Goal: Task Accomplishment & Management: Manage account settings

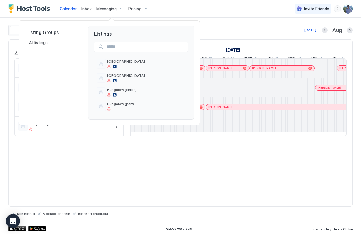
scroll to position [0, 328]
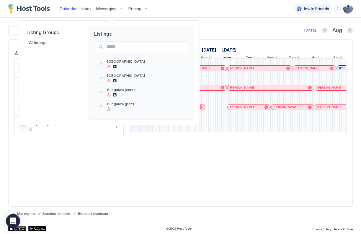
click at [243, 147] on div at bounding box center [180, 117] width 361 height 234
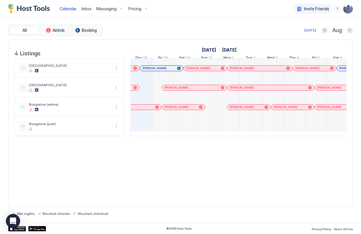
click at [111, 9] on span "Messaging" at bounding box center [106, 8] width 20 height 5
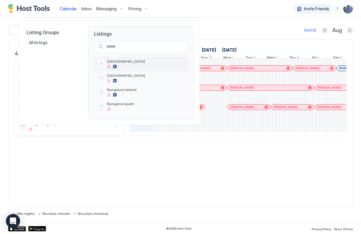
click at [121, 63] on span "[GEOGRAPHIC_DATA]" at bounding box center [146, 61] width 78 height 4
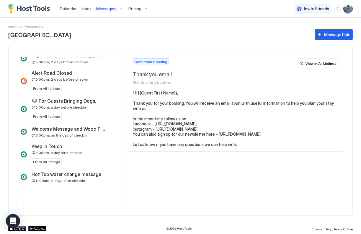
scroll to position [175, 0]
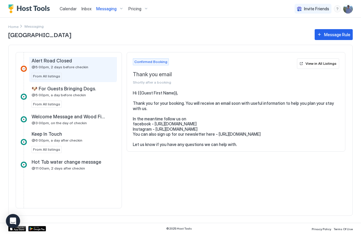
click at [51, 76] on span "From All listings" at bounding box center [46, 76] width 27 height 5
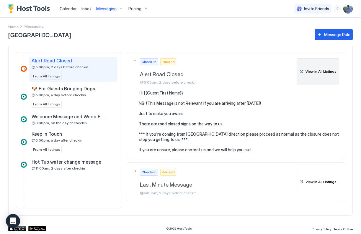
click at [324, 81] on button "View in All Listings" at bounding box center [318, 71] width 42 height 27
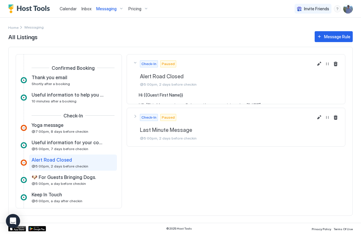
scroll to position [32, 0]
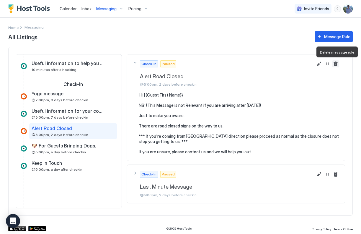
click at [335, 65] on button "Delete message rule" at bounding box center [335, 63] width 7 height 7
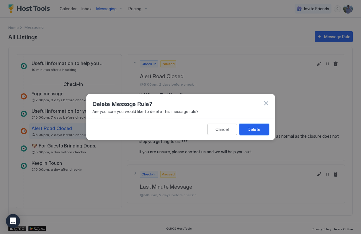
click at [265, 131] on button "Delete" at bounding box center [253, 129] width 29 height 11
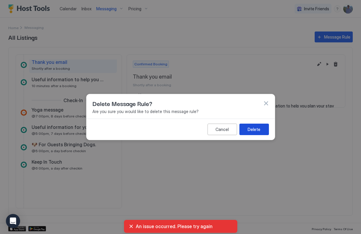
scroll to position [16, 0]
click at [263, 132] on button "Delete" at bounding box center [253, 129] width 29 height 11
click at [259, 126] on button "Delete" at bounding box center [253, 129] width 29 height 11
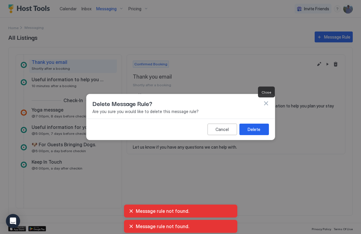
click at [267, 103] on button "button" at bounding box center [266, 104] width 6 height 6
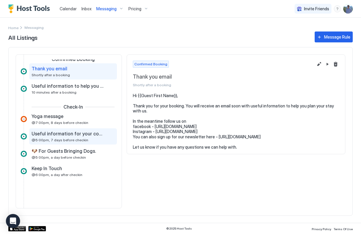
scroll to position [0, 0]
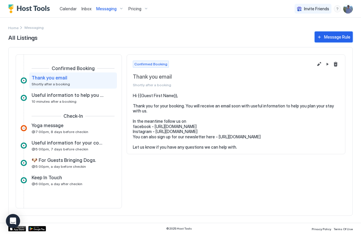
click at [336, 35] on div "Message Rule" at bounding box center [337, 37] width 26 height 6
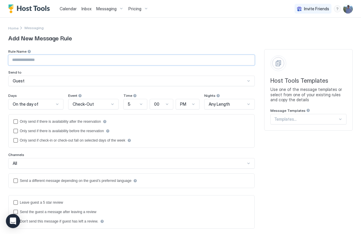
click at [60, 62] on input "Input Field" at bounding box center [132, 60] width 246 height 10
type input "*****"
click at [95, 55] on div "Send to" at bounding box center [131, 52] width 246 height 6
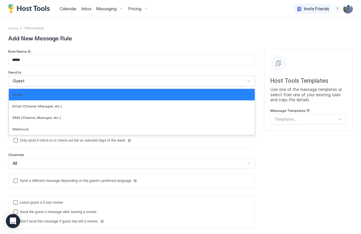
click at [40, 83] on div "Guest" at bounding box center [129, 80] width 232 height 5
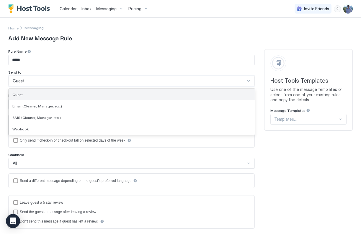
click at [49, 95] on div "Guest" at bounding box center [131, 95] width 239 height 4
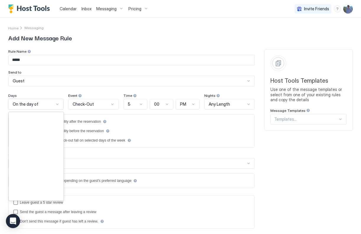
click at [55, 104] on div at bounding box center [57, 104] width 5 height 5
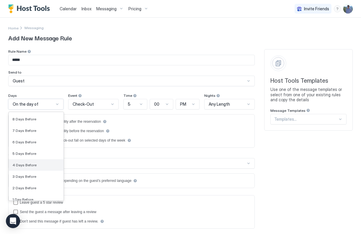
scroll to position [906, 0]
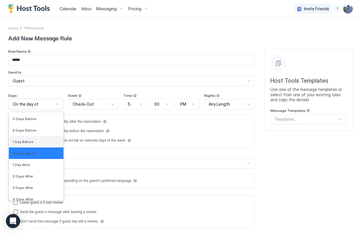
click at [40, 138] on div "1 Day Before" at bounding box center [36, 141] width 55 height 11
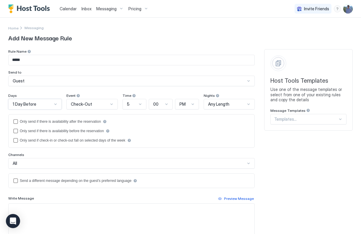
click at [109, 104] on div at bounding box center [111, 104] width 5 height 5
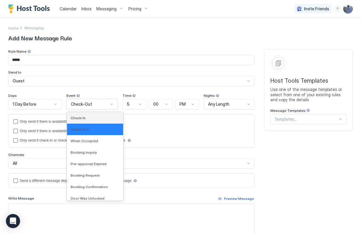
click at [94, 116] on div "Check-In" at bounding box center [95, 117] width 56 height 11
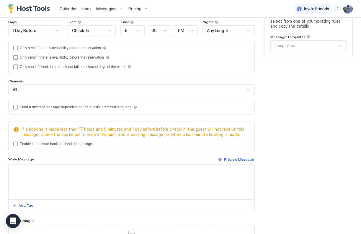
scroll to position [82, 0]
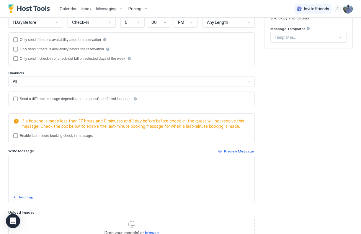
click at [60, 161] on textarea "Input Field" at bounding box center [132, 174] width 246 height 35
click at [23, 199] on div "Add Tag" at bounding box center [26, 197] width 15 height 5
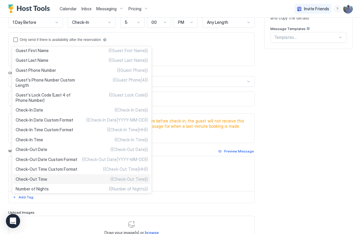
scroll to position [85, 0]
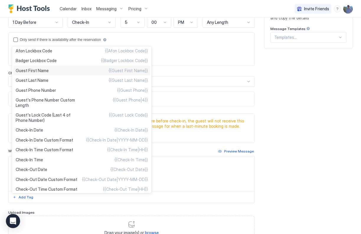
click at [89, 72] on div "Guest First Name {{Guest First Name}}" at bounding box center [81, 71] width 137 height 10
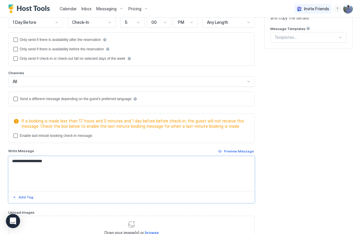
click at [11, 162] on textarea "**********" at bounding box center [129, 174] width 241 height 35
click at [73, 165] on textarea "**********" at bounding box center [129, 174] width 241 height 35
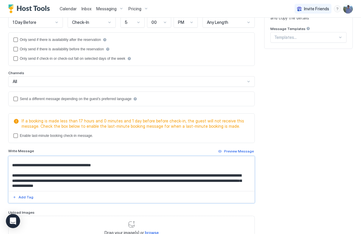
scroll to position [5, 0]
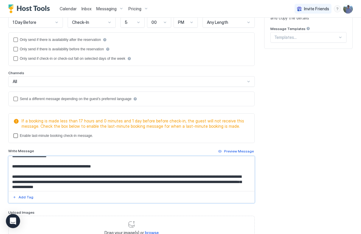
click at [17, 136] on div "lastMinuteMessageEnabled" at bounding box center [15, 136] width 5 height 5
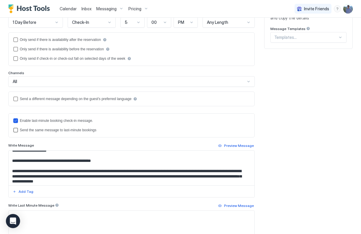
click at [15, 129] on div "lastMinuteMessageIsTheSame" at bounding box center [15, 130] width 5 height 5
click at [15, 122] on icon "lastMinuteMessageEnabled" at bounding box center [16, 121] width 4 height 4
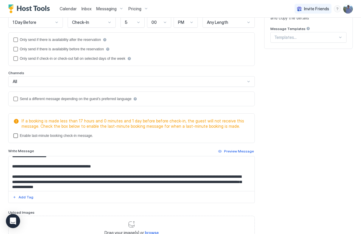
click at [16, 136] on div "lastMinuteMessageEnabled" at bounding box center [15, 136] width 5 height 5
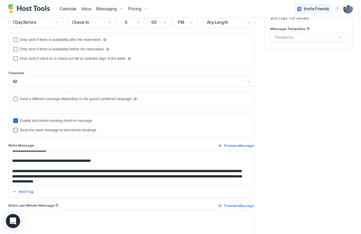
click at [15, 132] on div "lastMinuteMessageIsTheSame" at bounding box center [15, 130] width 5 height 5
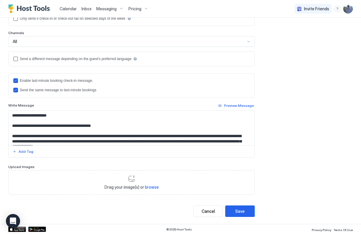
scroll to position [122, 0]
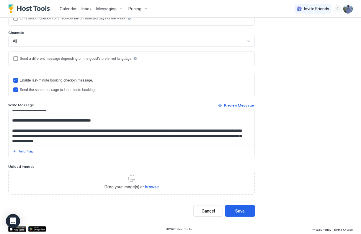
click at [112, 131] on textarea "**********" at bounding box center [129, 128] width 241 height 35
drag, startPoint x: 12, startPoint y: 119, endPoint x: 185, endPoint y: 139, distance: 174.2
click at [186, 139] on textarea "**********" at bounding box center [129, 128] width 241 height 35
type textarea "**********"
click at [171, 150] on div at bounding box center [132, 151] width 246 height 12
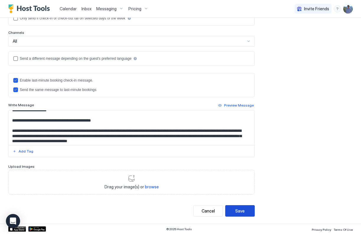
click at [240, 213] on button "Save" at bounding box center [239, 211] width 29 height 11
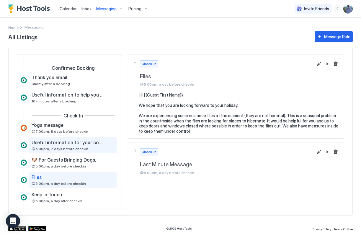
click at [77, 149] on span "@5:00pm, 7 days before checkin" at bounding box center [60, 149] width 57 height 4
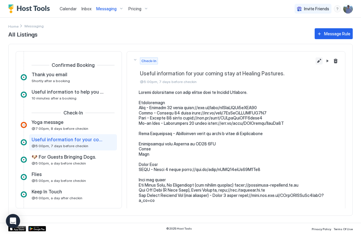
click at [315, 60] on button "Edit message rule" at bounding box center [318, 60] width 7 height 7
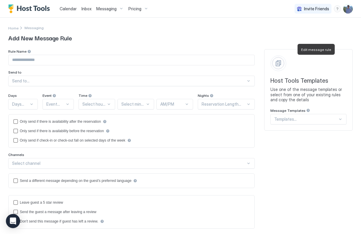
type input "**********"
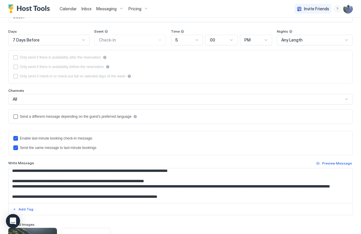
scroll to position [111, 0]
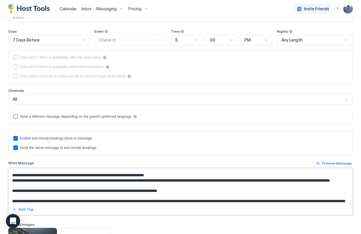
drag, startPoint x: 11, startPoint y: 193, endPoint x: 213, endPoint y: 194, distance: 201.1
click at [213, 194] on textarea "Input Field" at bounding box center [178, 186] width 339 height 35
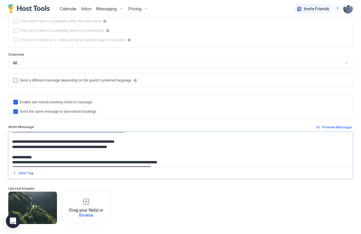
scroll to position [160, 0]
click at [51, 143] on textarea "Input Field" at bounding box center [178, 149] width 339 height 35
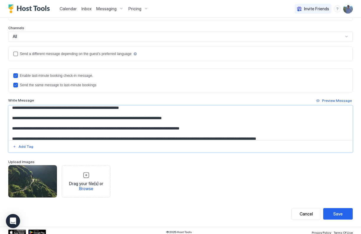
scroll to position [128, 0]
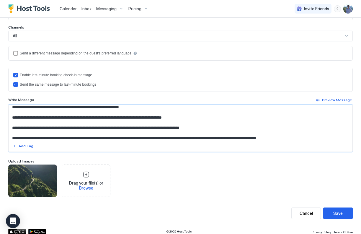
drag, startPoint x: 227, startPoint y: 126, endPoint x: 5, endPoint y: 125, distance: 222.0
click at [5, 125] on div "**********" at bounding box center [180, 58] width 361 height 336
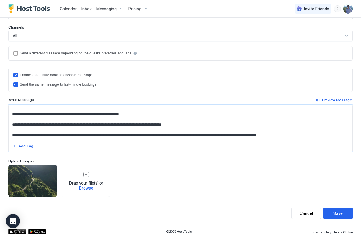
scroll to position [246, 0]
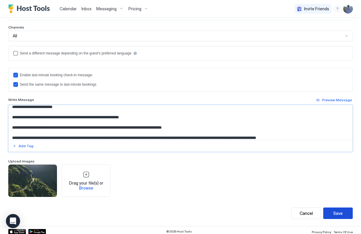
type textarea "**********"
click at [333, 213] on div "Save" at bounding box center [337, 214] width 9 height 6
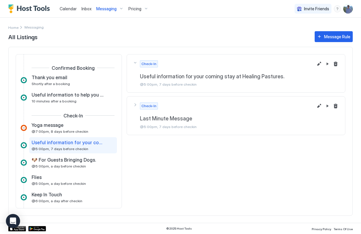
scroll to position [14, 0]
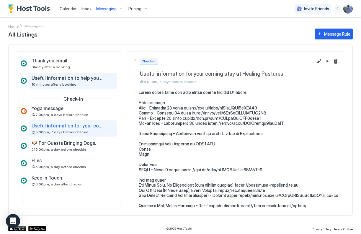
click at [76, 84] on div "Useful information to help you plan your stay. 10 minutes after a booking" at bounding box center [69, 80] width 75 height 11
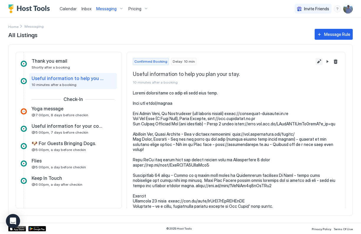
click at [317, 61] on button "Edit message rule" at bounding box center [318, 61] width 7 height 7
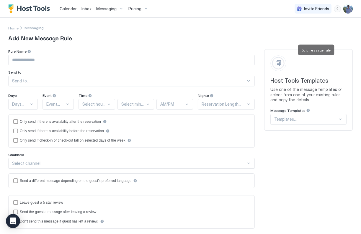
type input "**********"
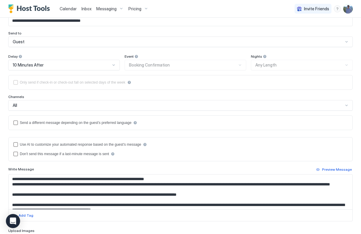
scroll to position [54, 0]
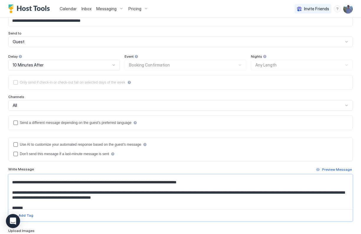
drag, startPoint x: 239, startPoint y: 187, endPoint x: 4, endPoint y: 186, distance: 235.0
click at [4, 186] on div "**********" at bounding box center [180, 137] width 361 height 318
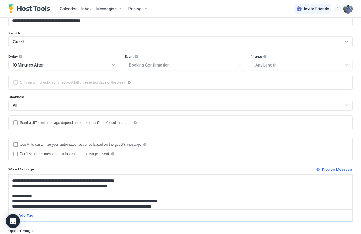
scroll to position [91, 0]
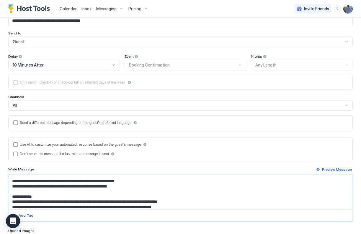
click at [52, 183] on textarea "Input Field" at bounding box center [178, 192] width 339 height 35
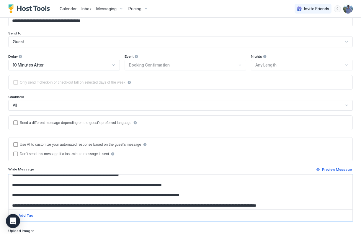
scroll to position [45, 0]
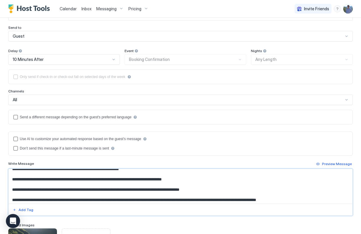
drag, startPoint x: 227, startPoint y: 190, endPoint x: 6, endPoint y: 187, distance: 221.5
click at [6, 187] on div "**********" at bounding box center [180, 132] width 361 height 318
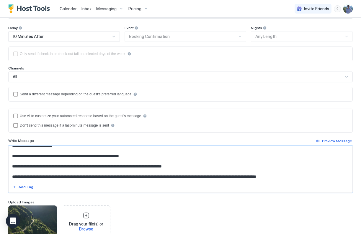
scroll to position [111, 0]
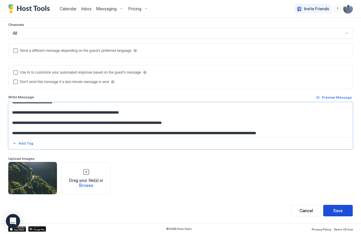
type textarea "**********"
click at [340, 209] on button "Save" at bounding box center [337, 210] width 29 height 11
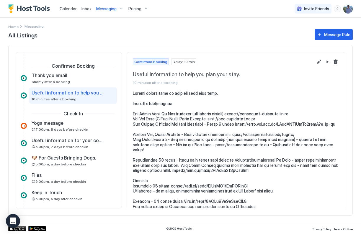
scroll to position [6, 0]
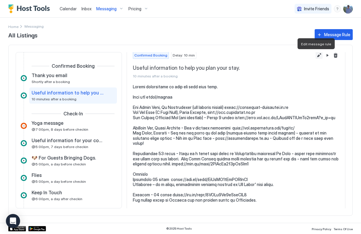
click at [316, 55] on button "Edit message rule" at bounding box center [318, 55] width 7 height 7
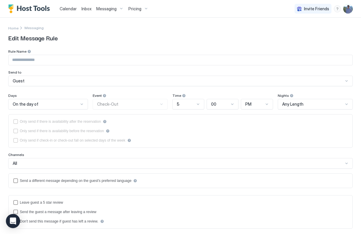
type input "**********"
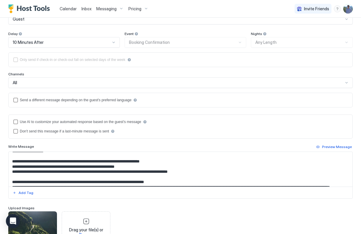
scroll to position [16, 0]
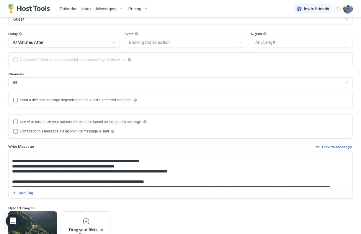
click at [216, 171] on textarea "Input Field" at bounding box center [178, 169] width 339 height 35
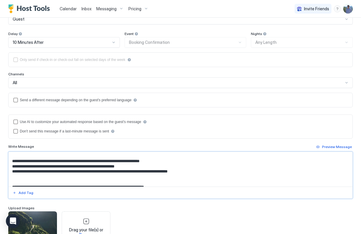
paste textarea "**********"
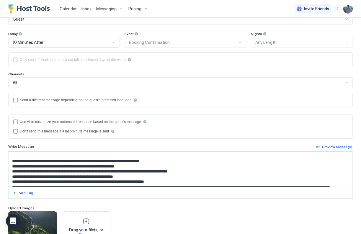
type textarea "**********"
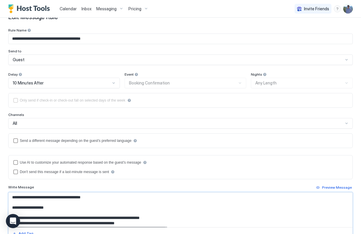
scroll to position [0, 0]
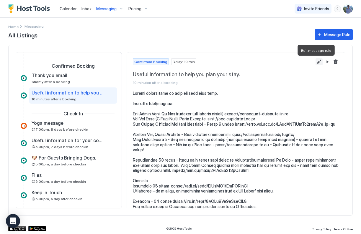
click at [316, 60] on button "Edit message rule" at bounding box center [318, 61] width 7 height 7
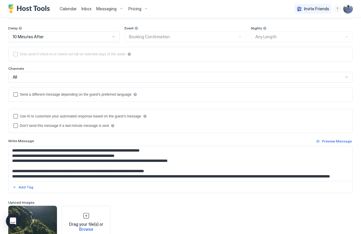
scroll to position [26, 0]
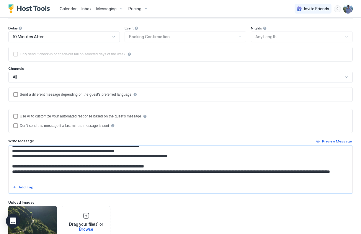
click at [213, 156] on textarea "Input Field" at bounding box center [178, 164] width 339 height 35
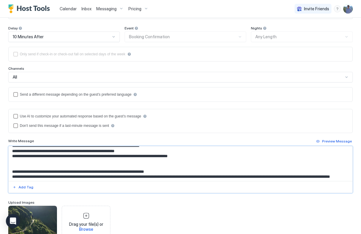
paste textarea "**********"
click at [14, 161] on textarea "Input Field" at bounding box center [178, 164] width 339 height 35
click at [25, 160] on textarea "Input Field" at bounding box center [178, 164] width 339 height 35
click at [38, 160] on textarea "Input Field" at bounding box center [178, 164] width 339 height 35
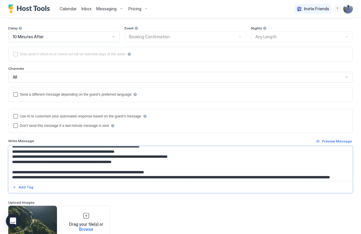
scroll to position [25, 0]
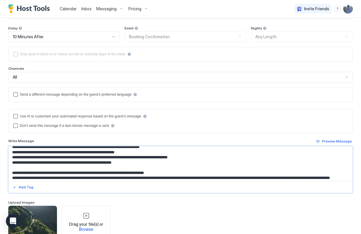
click at [219, 157] on textarea "Input Field" at bounding box center [178, 164] width 339 height 35
click at [29, 162] on textarea "Input Field" at bounding box center [178, 164] width 339 height 35
paste textarea "**********"
click at [15, 164] on textarea "Input Field" at bounding box center [178, 164] width 339 height 35
click at [25, 162] on textarea "Input Field" at bounding box center [178, 164] width 339 height 35
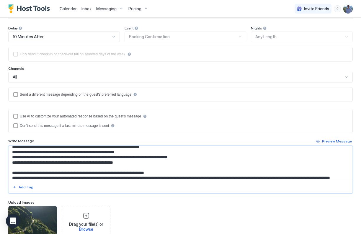
click at [38, 162] on textarea "Input Field" at bounding box center [178, 164] width 339 height 35
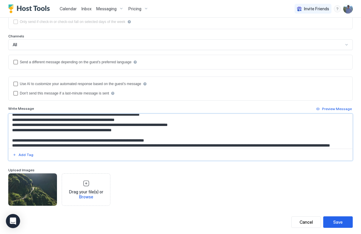
scroll to position [111, 0]
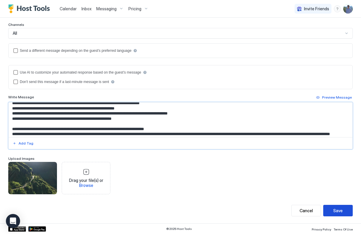
type textarea "**********"
click at [333, 210] on div "Save" at bounding box center [337, 211] width 9 height 6
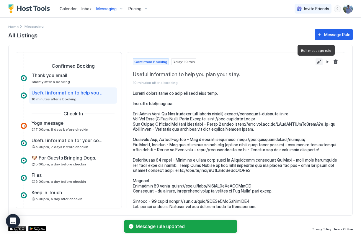
click at [315, 63] on button "Edit message rule" at bounding box center [318, 61] width 7 height 7
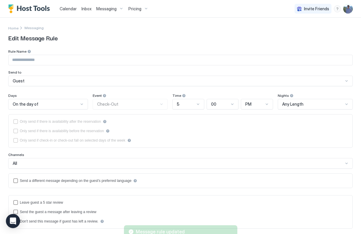
type input "**********"
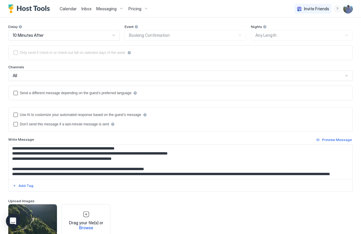
scroll to position [32, 0]
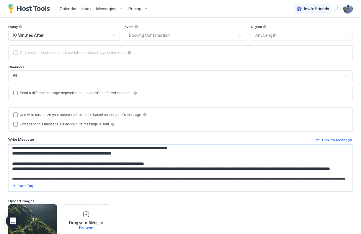
click at [145, 152] on textarea "Input Field" at bounding box center [178, 162] width 339 height 35
paste textarea "**********"
click at [136, 150] on textarea "Input Field" at bounding box center [178, 162] width 339 height 35
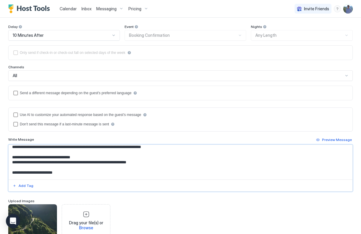
scroll to position [111, 0]
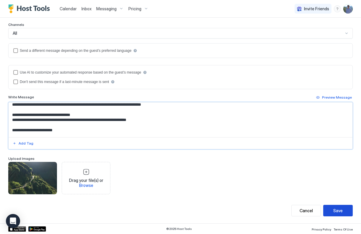
type textarea "**********"
click at [333, 212] on div "Save" at bounding box center [337, 211] width 9 height 6
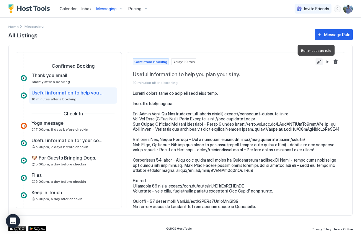
click at [316, 63] on button "Edit message rule" at bounding box center [318, 61] width 7 height 7
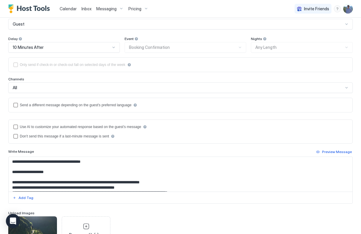
scroll to position [16, 0]
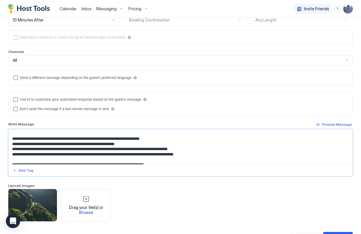
click at [137, 154] on textarea "Input Field" at bounding box center [178, 147] width 339 height 35
type textarea "**********"
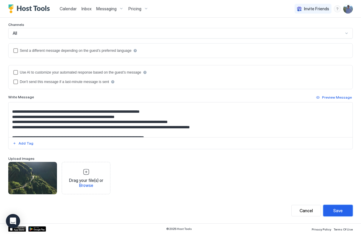
click at [336, 209] on div "Save" at bounding box center [337, 211] width 9 height 6
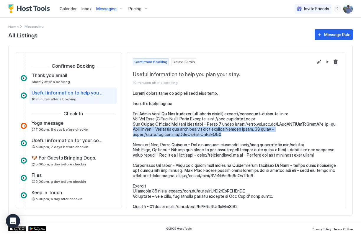
drag, startPoint x: 133, startPoint y: 134, endPoint x: 219, endPoint y: 138, distance: 86.8
click at [219, 138] on pre at bounding box center [236, 212] width 206 height 243
copy pre "Cross Foxes - Dolgellau for food and the most amazing [DATE] lunch. 23 miles - …"
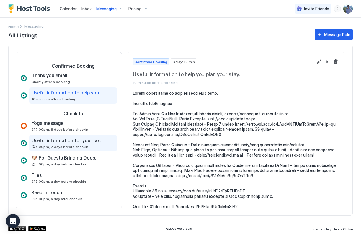
click at [63, 147] on span "@5:00pm, 7 days before checkin" at bounding box center [60, 147] width 57 height 4
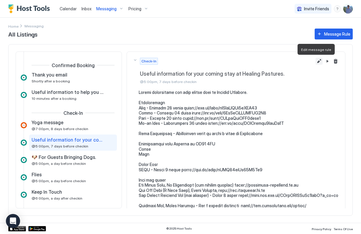
click at [316, 62] on button "Edit message rule" at bounding box center [318, 61] width 7 height 7
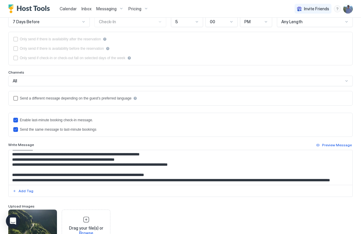
scroll to position [94, 0]
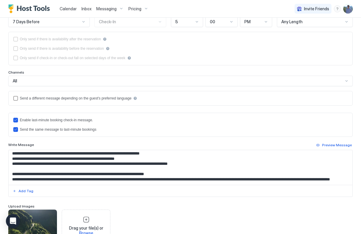
click at [217, 161] on textarea "Input Field" at bounding box center [178, 167] width 339 height 35
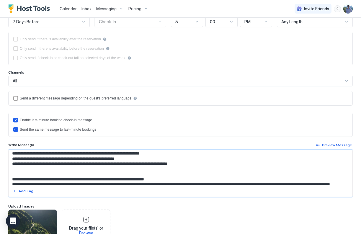
paste textarea "**********"
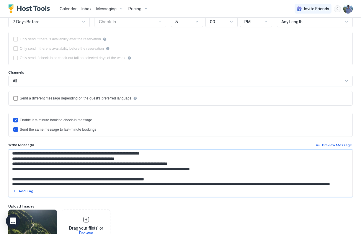
scroll to position [130, 0]
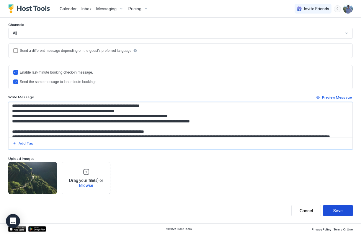
type textarea "**********"
click at [324, 213] on button "Save" at bounding box center [337, 210] width 29 height 11
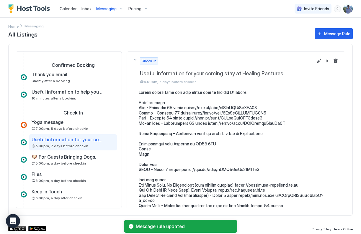
scroll to position [14, 0]
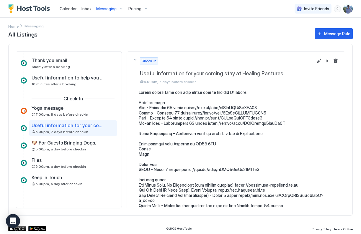
click at [108, 8] on span "Messaging" at bounding box center [106, 8] width 20 height 5
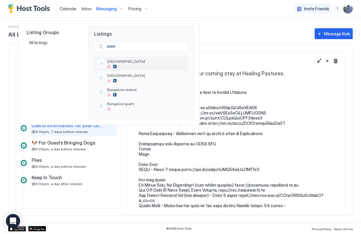
click at [123, 60] on span "[GEOGRAPHIC_DATA]" at bounding box center [146, 61] width 78 height 4
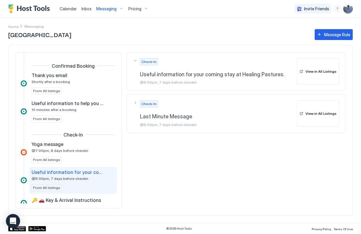
scroll to position [50, 0]
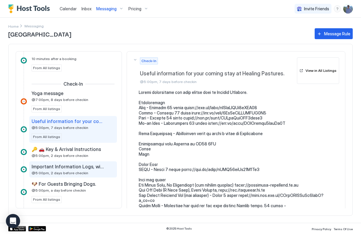
click at [85, 169] on span "Important Information Logs, wifi, checkin" at bounding box center [68, 167] width 73 height 6
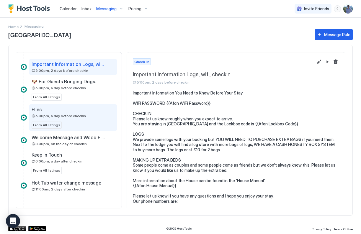
scroll to position [154, 0]
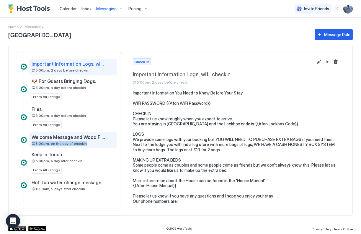
click at [84, 142] on div "Welcome Message and Wood Fired Hot Tub Lighting Instructions. @3:00pm, on the d…" at bounding box center [69, 139] width 75 height 11
click at [88, 136] on span "Welcome Message and Wood Fired Hot Tub Lighting Instructions." at bounding box center [68, 137] width 73 height 6
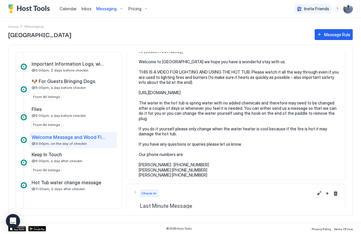
scroll to position [48, 0]
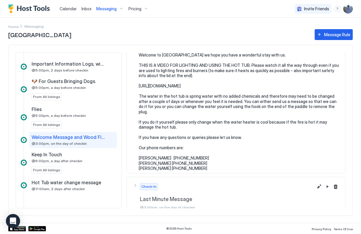
click at [157, 111] on pre "Hi {{Guest First Name}} Welcome to [GEOGRAPHIC_DATA] we hope you have a wonderf…" at bounding box center [239, 106] width 200 height 129
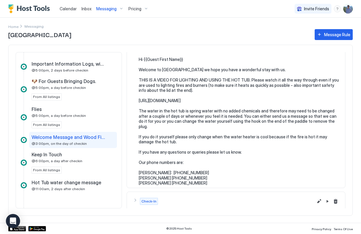
scroll to position [2, 0]
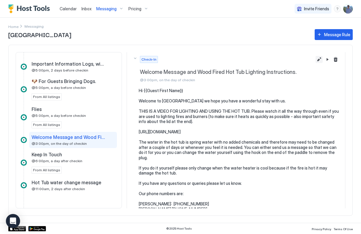
click at [315, 61] on button "Edit message rule" at bounding box center [318, 59] width 7 height 7
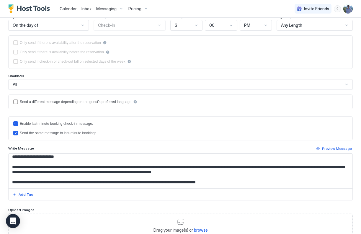
scroll to position [47, 0]
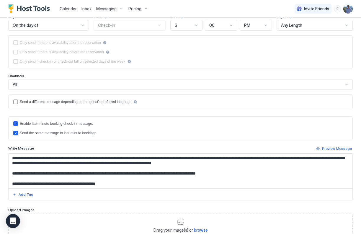
click at [268, 164] on textarea "**********" at bounding box center [178, 171] width 339 height 35
paste textarea "**********"
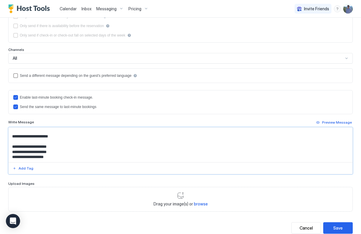
scroll to position [122, 0]
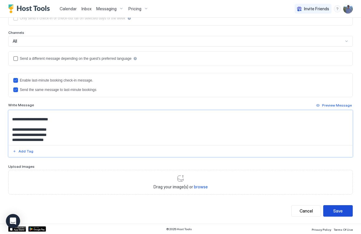
type textarea "**********"
click at [326, 209] on button "Save" at bounding box center [337, 211] width 29 height 11
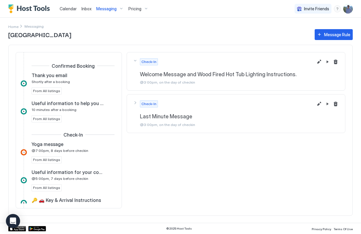
scroll to position [164, 0]
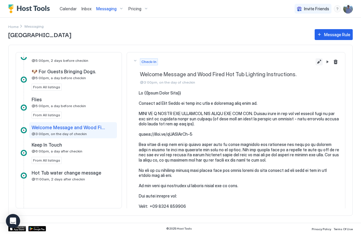
click at [317, 62] on button "Edit message rule" at bounding box center [318, 61] width 7 height 7
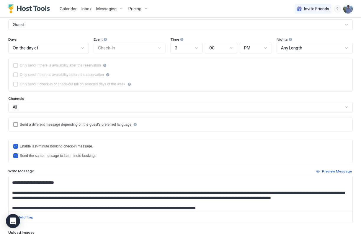
scroll to position [34, 0]
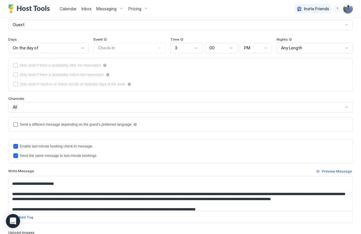
click at [261, 199] on textarea "Input Field" at bounding box center [178, 194] width 339 height 35
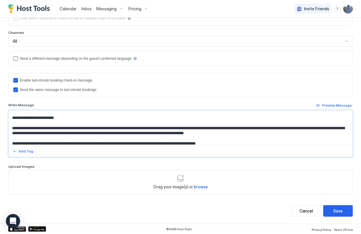
scroll to position [64, 0]
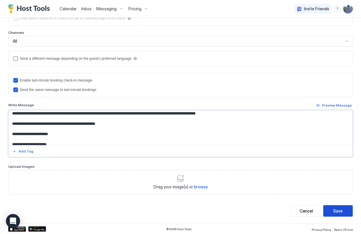
type textarea "**********"
click at [334, 210] on div "Save" at bounding box center [337, 211] width 9 height 6
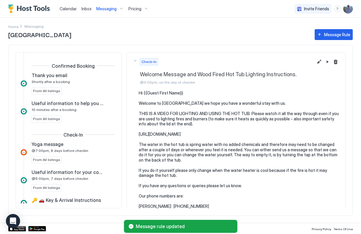
scroll to position [164, 0]
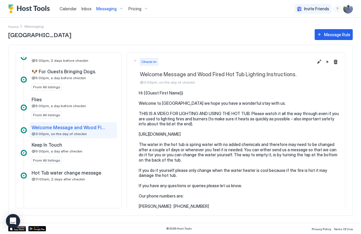
click at [103, 9] on span "Messaging" at bounding box center [106, 8] width 20 height 5
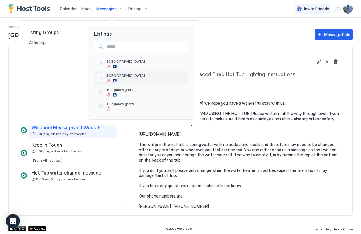
click at [121, 79] on div "[GEOGRAPHIC_DATA]" at bounding box center [146, 77] width 78 height 9
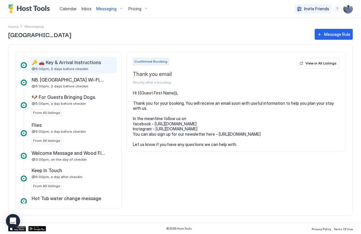
scroll to position [156, 0]
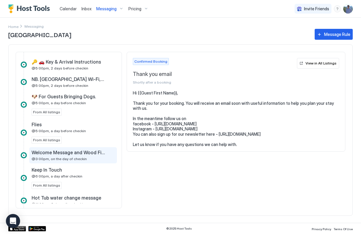
click at [83, 156] on div "Welcome Message and Wood Fired Hot Tub Lighting Instructions. @3:00pm, on the d…" at bounding box center [69, 155] width 75 height 11
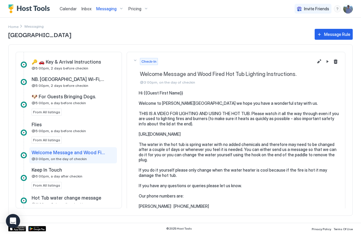
click at [107, 11] on span "Messaging" at bounding box center [106, 8] width 20 height 5
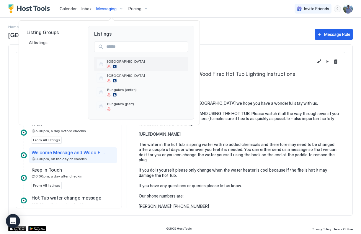
click at [119, 68] on div at bounding box center [146, 67] width 78 height 4
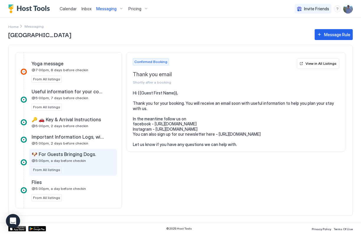
scroll to position [113, 0]
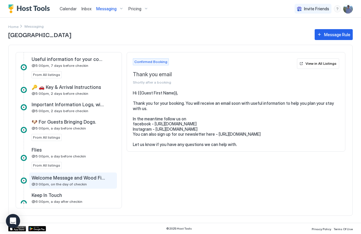
click at [69, 177] on span "Welcome Message and Wood Fired Hot Tub Lighting Instructions." at bounding box center [68, 178] width 73 height 6
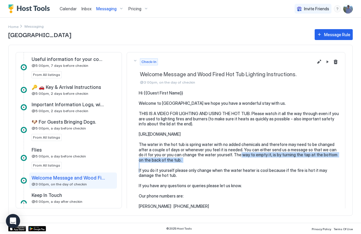
drag, startPoint x: 231, startPoint y: 154, endPoint x: 232, endPoint y: 157, distance: 3.3
click at [232, 157] on pre "Hi {{Guest First Name}} Welcome to [GEOGRAPHIC_DATA] we hope you have a wonderf…" at bounding box center [239, 155] width 200 height 129
copy pre "The way to empty it, is by turning the tap at the bottom on the back of the tub."
click at [106, 9] on span "Messaging" at bounding box center [106, 8] width 20 height 5
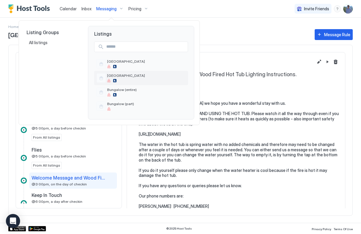
click at [119, 75] on span "[GEOGRAPHIC_DATA]" at bounding box center [146, 75] width 78 height 4
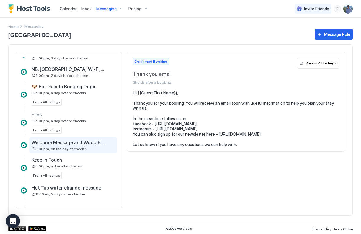
scroll to position [166, 0]
click at [71, 146] on div "Welcome Message and Wood Fired Hot Tub Lighting Instructions. @3:00pm, on the d…" at bounding box center [69, 144] width 75 height 11
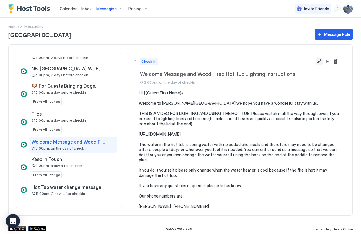
click at [315, 62] on button "Edit message rule" at bounding box center [318, 61] width 7 height 7
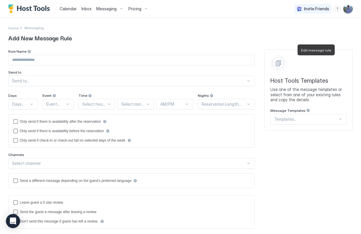
type input "**********"
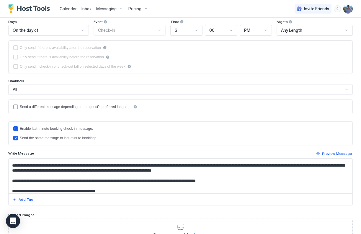
scroll to position [44, 0]
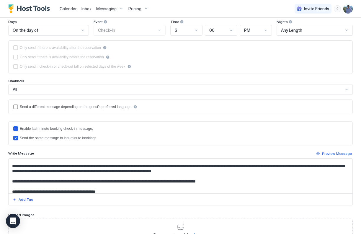
click at [267, 171] on textarea "**********" at bounding box center [178, 176] width 339 height 35
paste textarea "**********"
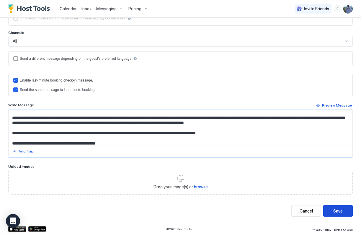
type textarea "**********"
click at [333, 209] on div "Save" at bounding box center [337, 211] width 9 height 6
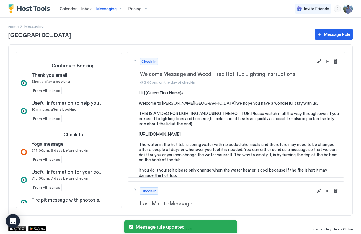
scroll to position [181, 0]
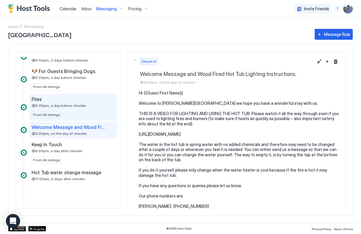
click at [65, 101] on div "Flies" at bounding box center [69, 99] width 75 height 6
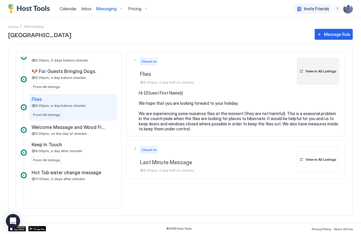
click at [329, 70] on div "View in All Listings" at bounding box center [320, 71] width 31 height 5
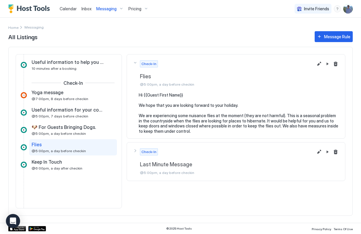
scroll to position [33, 0]
click at [328, 63] on button "Pause Message Rule" at bounding box center [326, 63] width 7 height 7
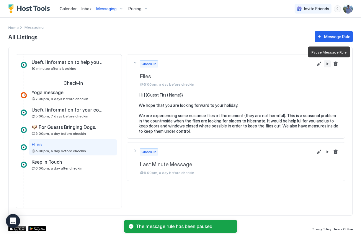
click at [328, 63] on button "Pause Message Rule" at bounding box center [326, 63] width 7 height 7
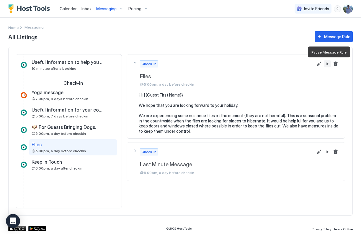
click at [326, 64] on button "Pause Message Rule" at bounding box center [326, 63] width 7 height 7
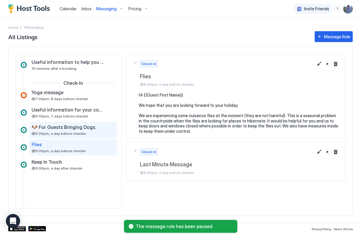
click at [74, 124] on div "🐶 For Guests Bringing Dogs. @5:00pm, a day before checkin" at bounding box center [73, 130] width 88 height 16
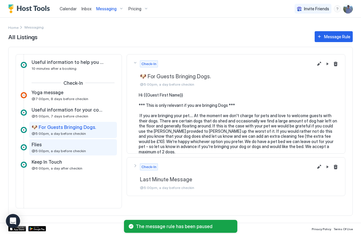
click at [70, 147] on div "Flies" at bounding box center [69, 145] width 75 height 6
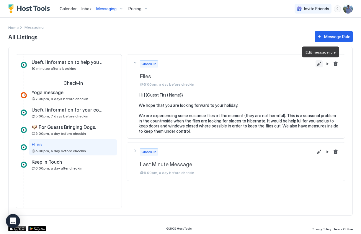
click at [318, 64] on button "Edit message rule" at bounding box center [318, 63] width 7 height 7
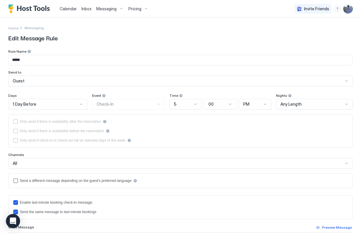
scroll to position [0, 0]
click at [12, 60] on input "*****" at bounding box center [181, 60] width 344 height 10
click at [68, 61] on input "**********" at bounding box center [181, 60] width 344 height 10
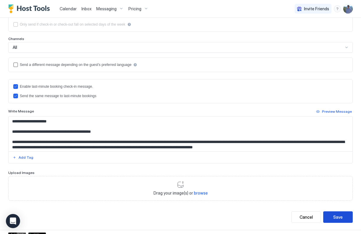
type input "**********"
click at [339, 217] on button "Save" at bounding box center [337, 217] width 29 height 11
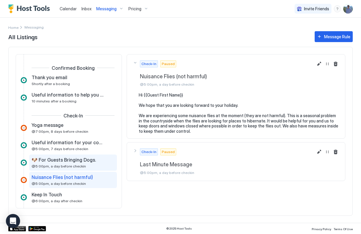
click at [86, 161] on span "🐶 For Guests Bringing Dogs." at bounding box center [64, 160] width 64 height 6
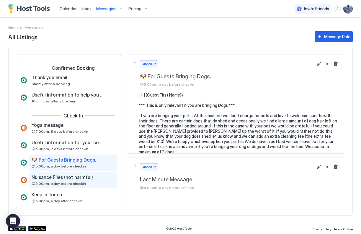
click at [82, 184] on div "Nuisance Flies (not harmful) @5:00pm, a day before checkin" at bounding box center [69, 180] width 75 height 11
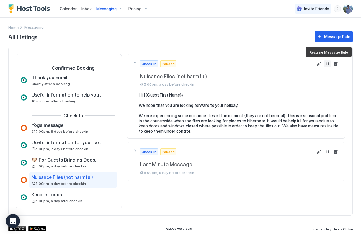
click at [328, 65] on button "Resume Message Rule" at bounding box center [326, 63] width 7 height 7
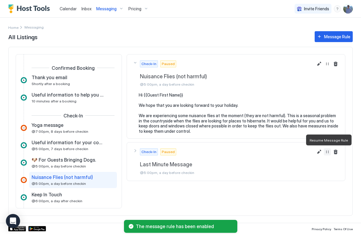
click at [326, 154] on button "Resume Message Rule" at bounding box center [326, 152] width 7 height 7
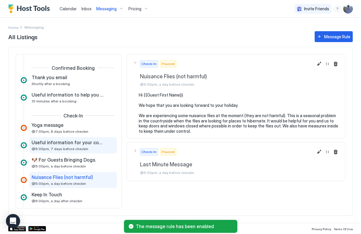
click at [56, 140] on span "Useful information for your coming stay at Healing Pastures." at bounding box center [68, 143] width 73 height 6
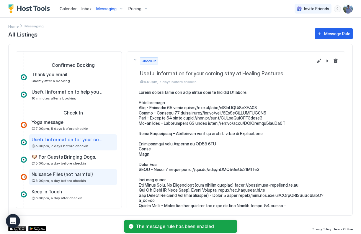
click at [67, 178] on span "Nuisance Flies (not harmful)" at bounding box center [62, 175] width 61 height 6
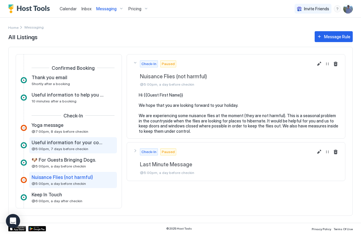
click at [66, 144] on span "Useful information for your coming stay at Healing Pastures." at bounding box center [68, 143] width 73 height 6
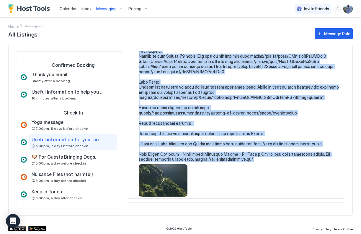
scroll to position [280, 0]
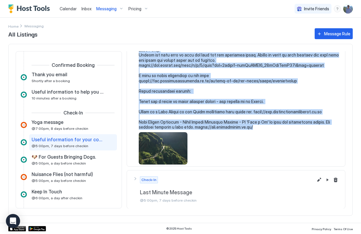
drag, startPoint x: 139, startPoint y: 92, endPoint x: 256, endPoint y: 123, distance: 121.4
copy pre "Useful information for your coming stay at Healing Pastures. Supermarkets Lidl …"
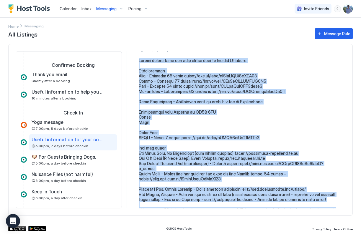
scroll to position [0, 0]
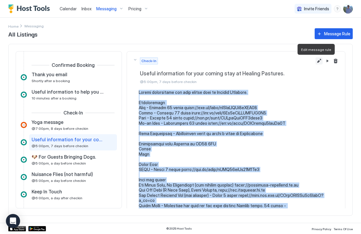
click at [315, 60] on button "Edit message rule" at bounding box center [318, 60] width 7 height 7
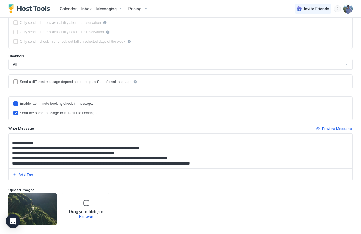
scroll to position [97, 0]
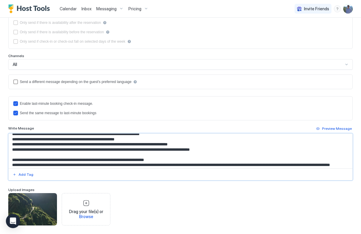
click at [239, 146] on textarea "Input Field" at bounding box center [178, 151] width 339 height 35
paste textarea "**********"
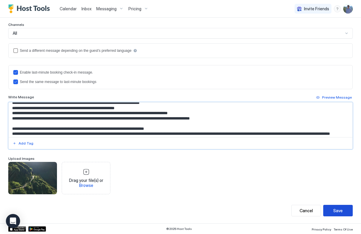
type textarea "**********"
click at [333, 208] on button "Save" at bounding box center [337, 210] width 29 height 11
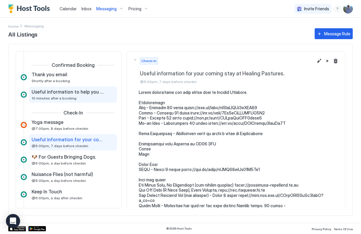
click at [77, 89] on div "Useful information to help you plan your stay. 10 minutes after a booking" at bounding box center [73, 95] width 88 height 16
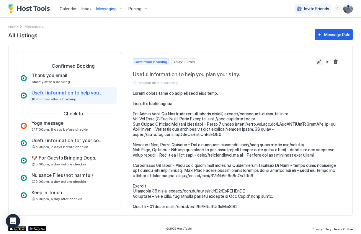
click at [315, 63] on button "Edit message rule" at bounding box center [318, 61] width 7 height 7
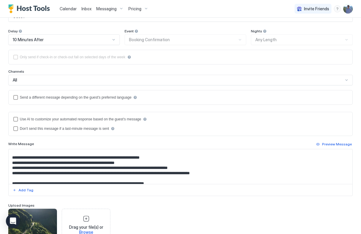
scroll to position [17, 0]
click at [243, 173] on textarea "Input Field" at bounding box center [178, 166] width 339 height 35
paste textarea "**********"
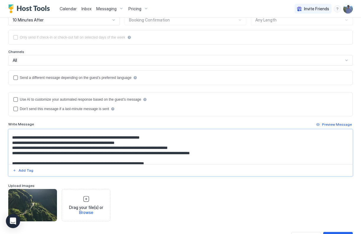
scroll to position [111, 0]
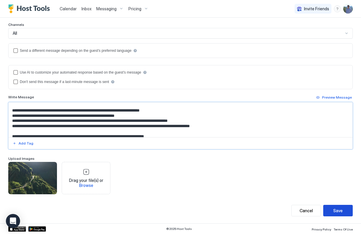
type textarea "**********"
click at [336, 213] on div "Save" at bounding box center [337, 211] width 9 height 6
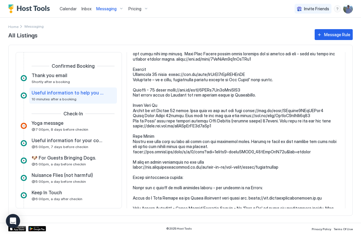
scroll to position [168, 0]
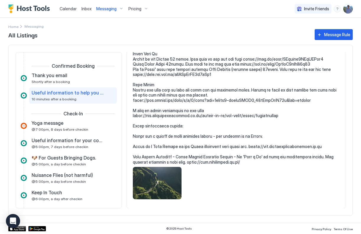
click at [168, 189] on div "View image" at bounding box center [157, 183] width 49 height 32
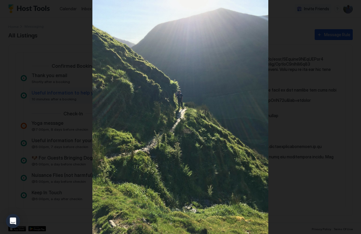
click at [303, 45] on div at bounding box center [180, 117] width 361 height 234
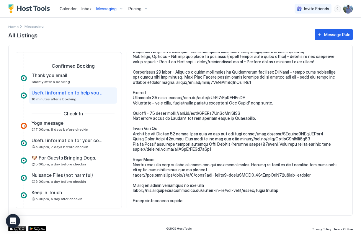
scroll to position [25, 0]
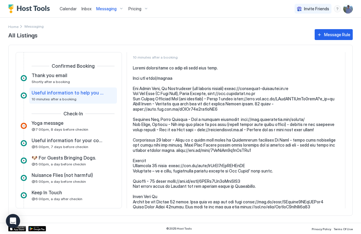
click at [256, 97] on pre at bounding box center [236, 186] width 206 height 243
click at [200, 114] on pre at bounding box center [236, 186] width 206 height 243
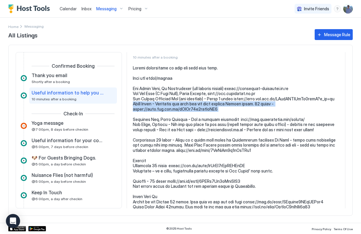
click at [200, 114] on pre at bounding box center [236, 186] width 206 height 243
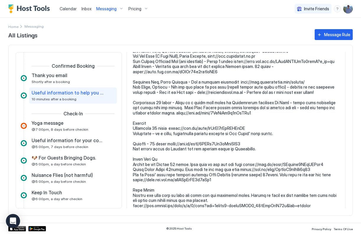
scroll to position [62, 0]
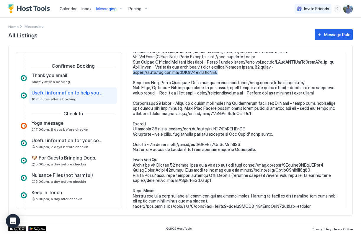
drag, startPoint x: 217, startPoint y: 76, endPoint x: 132, endPoint y: 78, distance: 85.2
click at [132, 78] on section at bounding box center [236, 170] width 218 height 283
click at [243, 75] on pre at bounding box center [236, 150] width 206 height 243
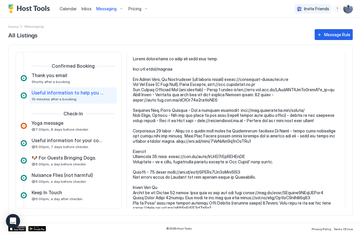
scroll to position [34, 0]
